Goal: Find specific page/section: Find specific page/section

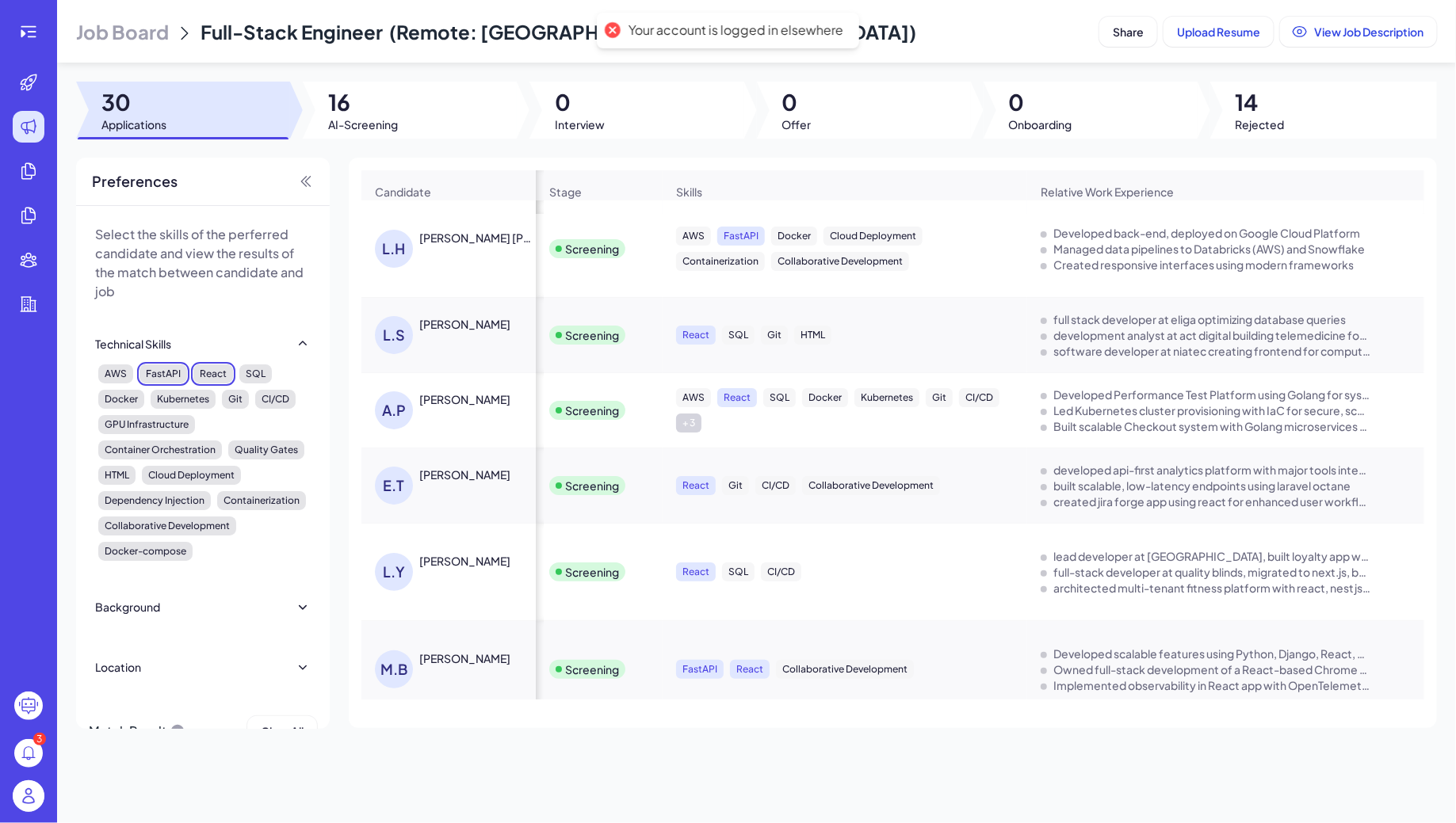
scroll to position [274, 1044]
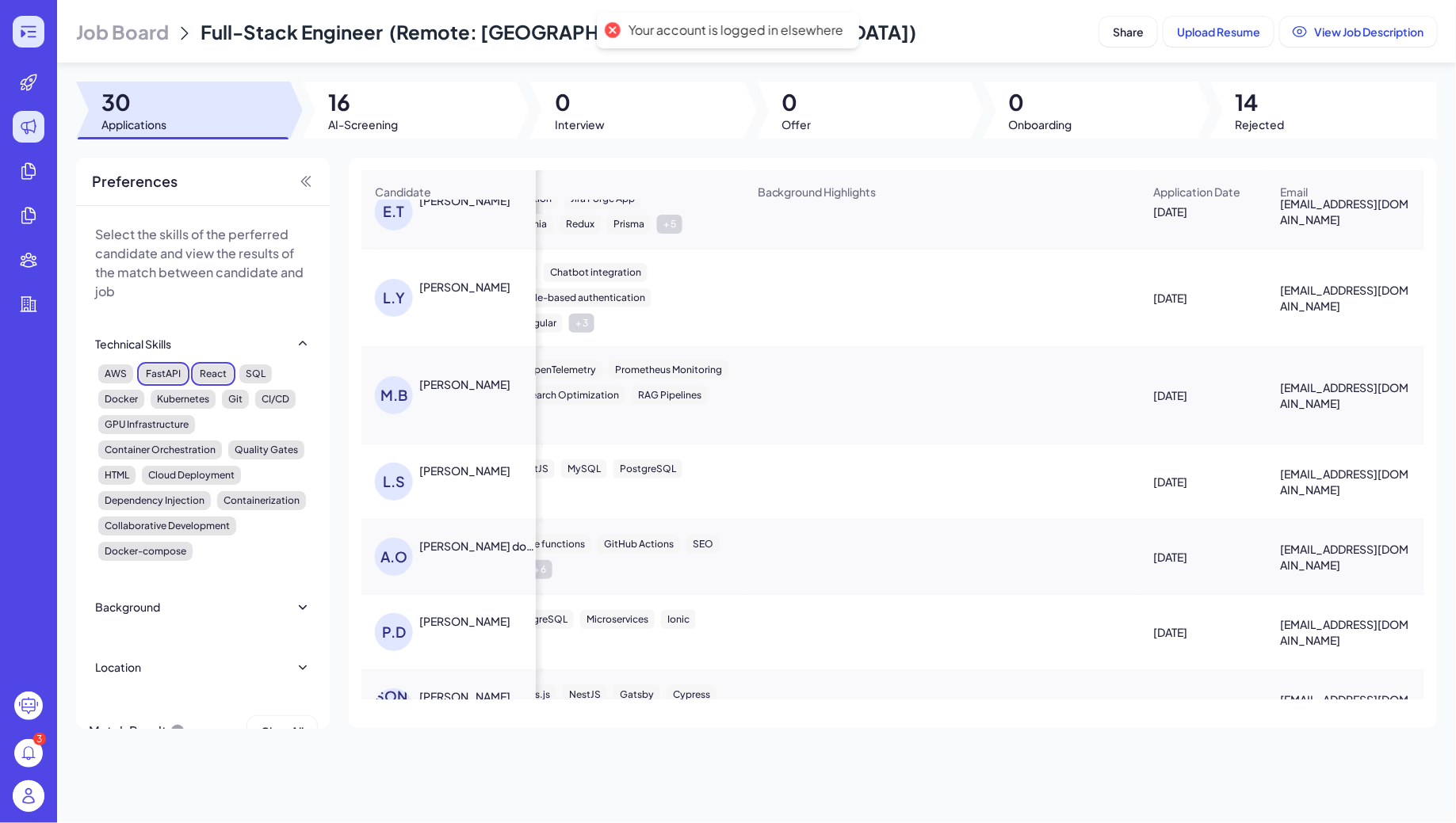
click at [30, 28] on icon at bounding box center [28, 31] width 19 height 19
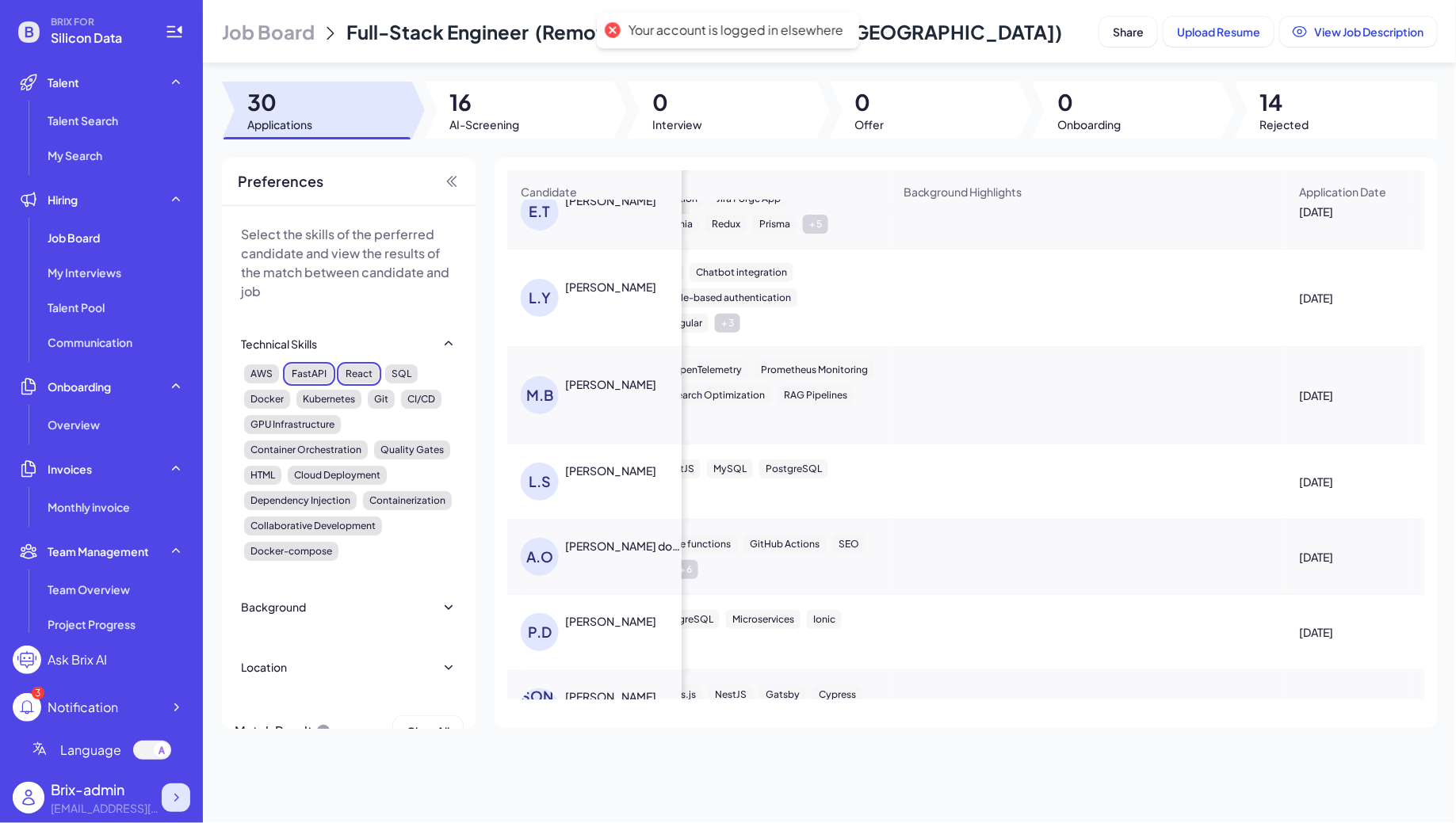
click at [175, 804] on icon at bounding box center [175, 798] width 15 height 15
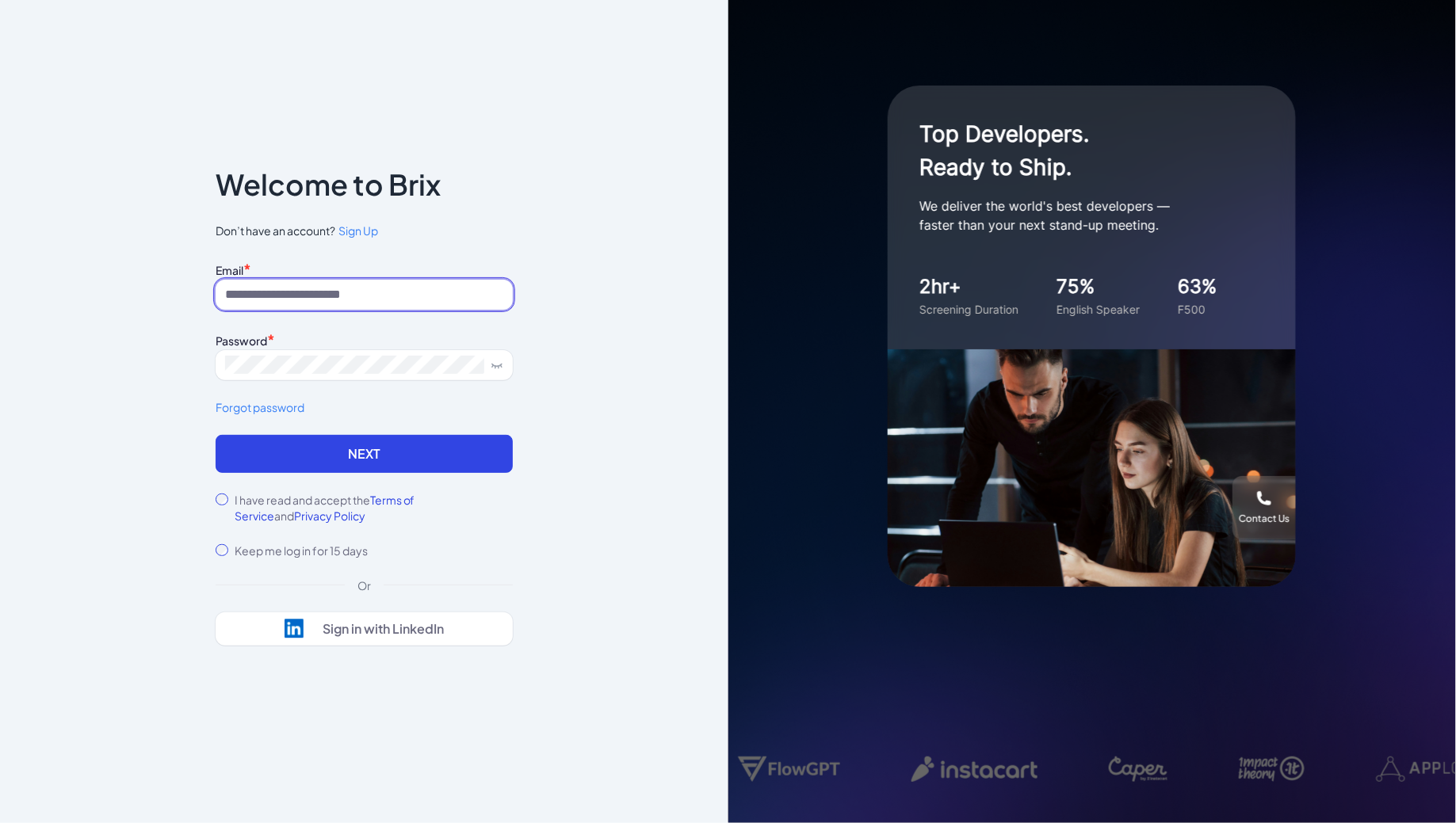
type input "**********"
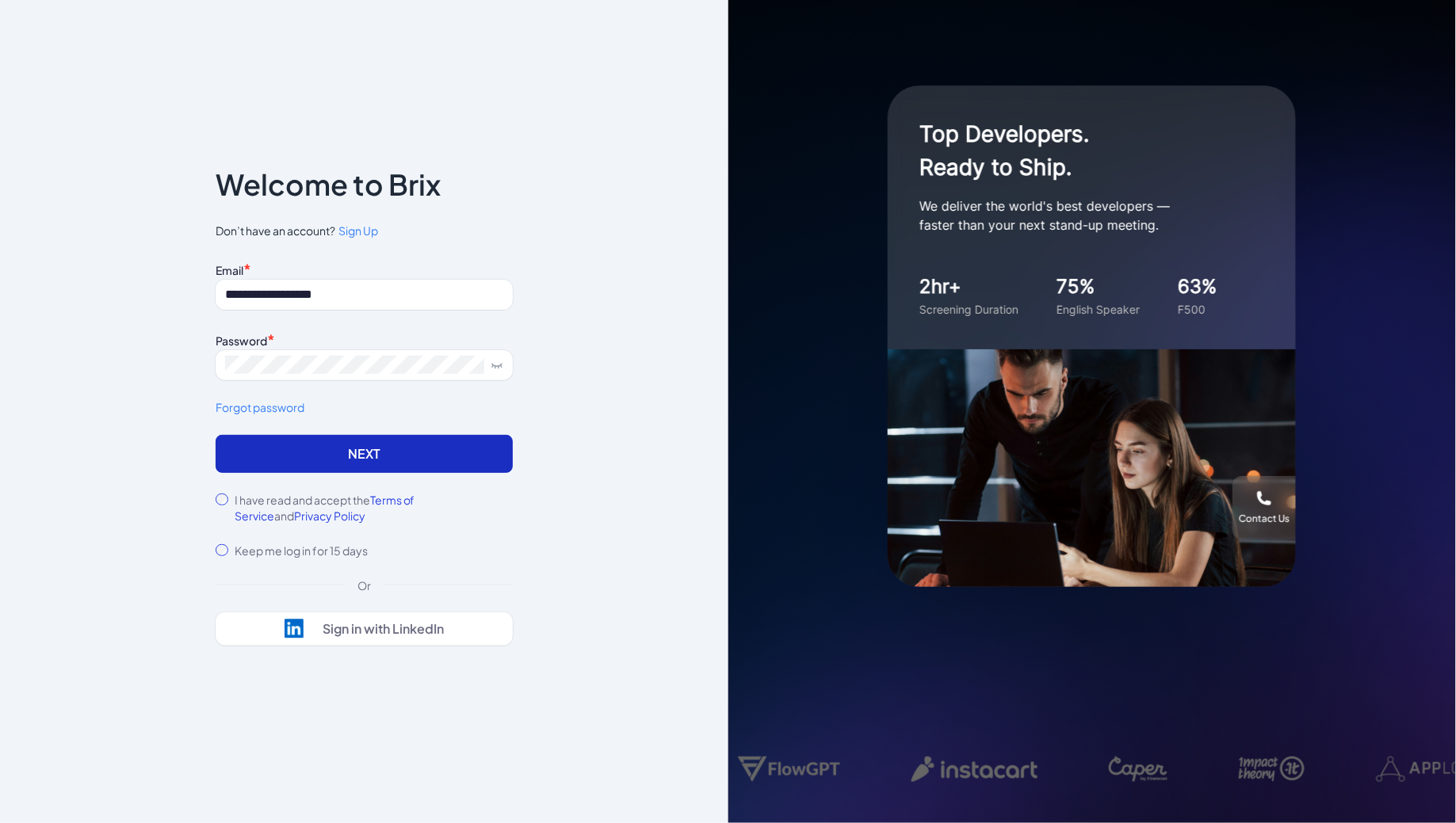
click at [304, 450] on button "Next" at bounding box center [364, 454] width 297 height 38
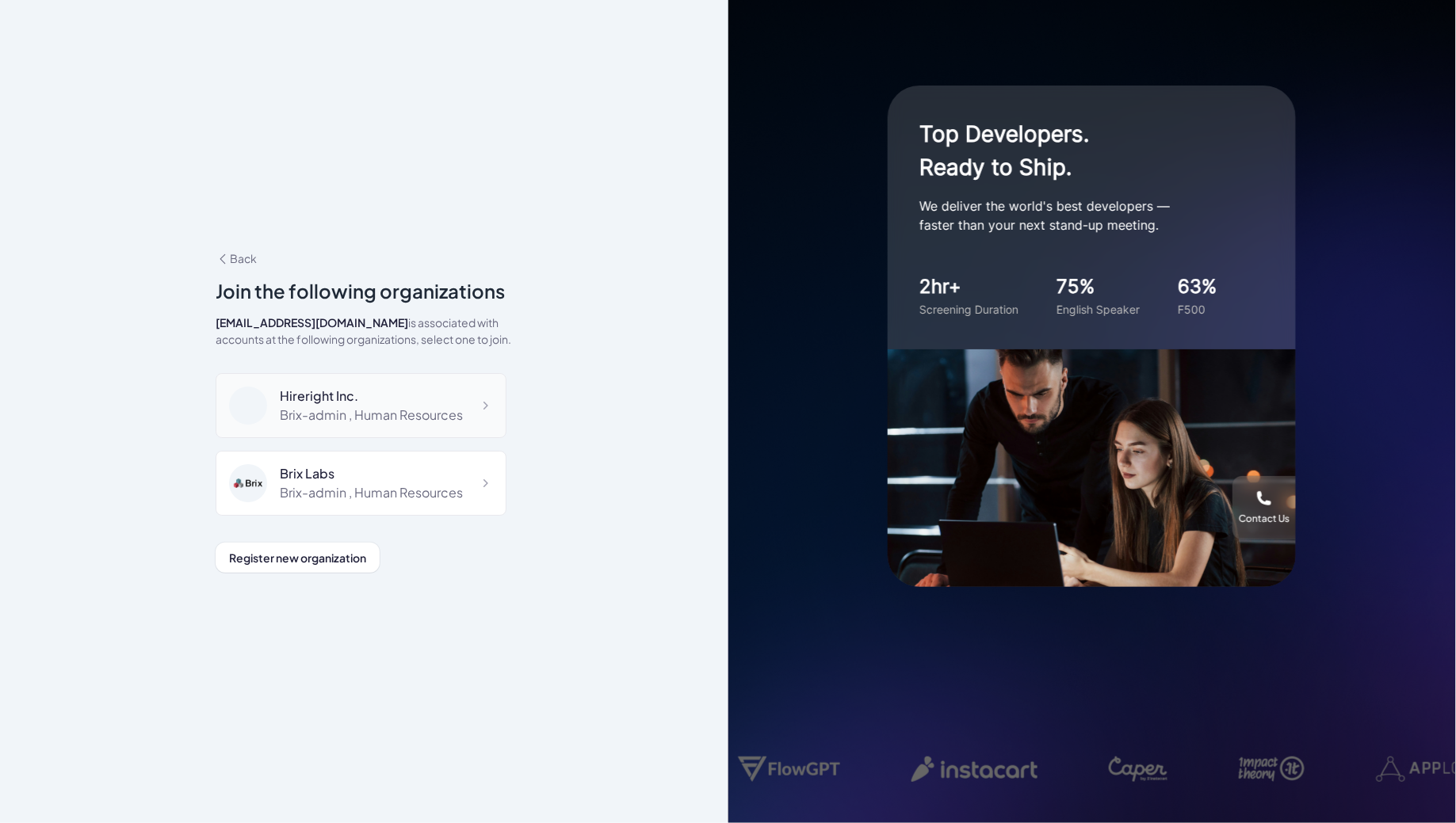
scroll to position [3104, 0]
click at [384, 485] on div "Brix-admin , Administrator" at bounding box center [357, 494] width 155 height 19
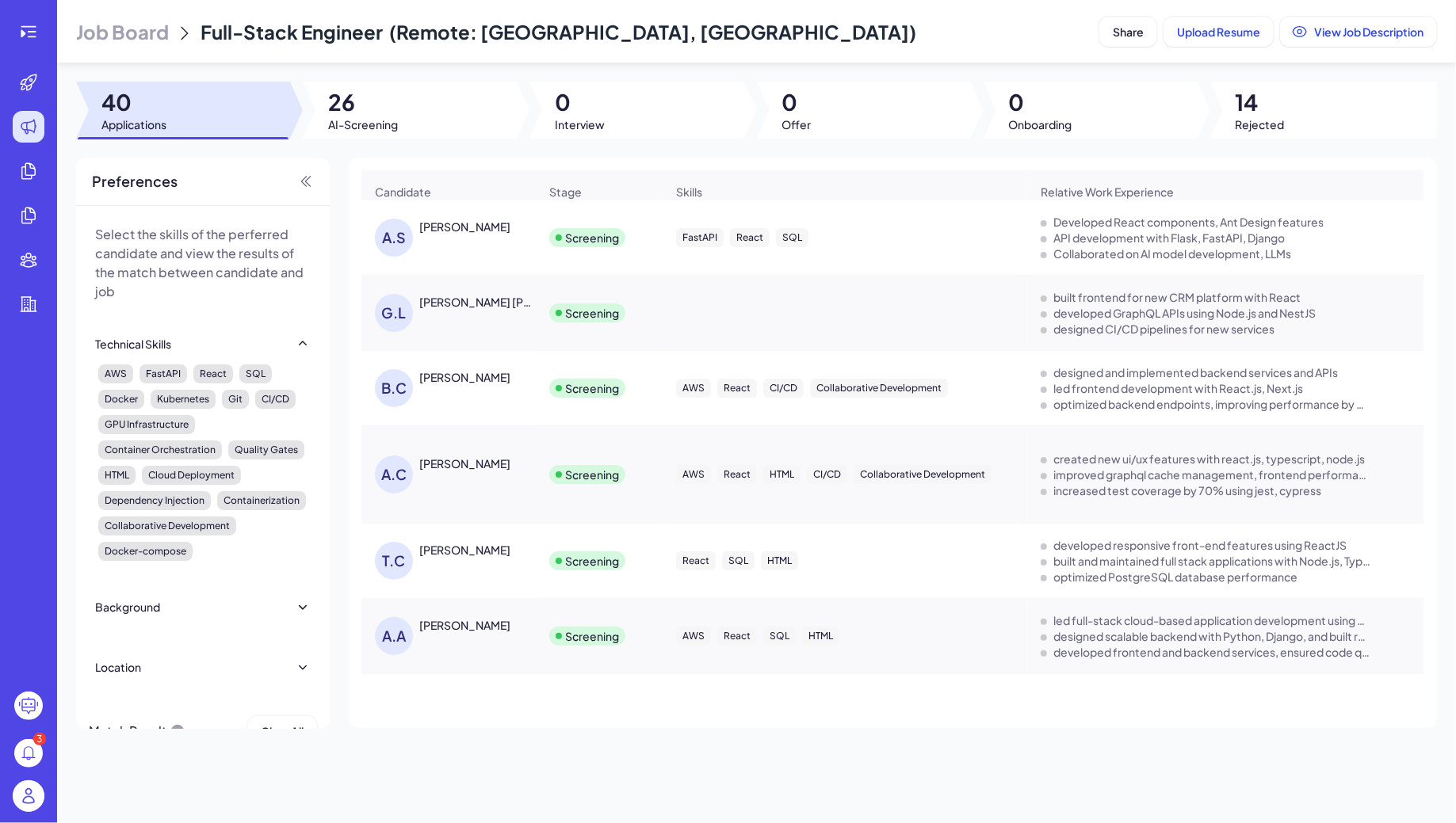
click at [89, 31] on span "Job Board" at bounding box center [123, 32] width 93 height 25
